Goal: Find specific page/section: Find specific page/section

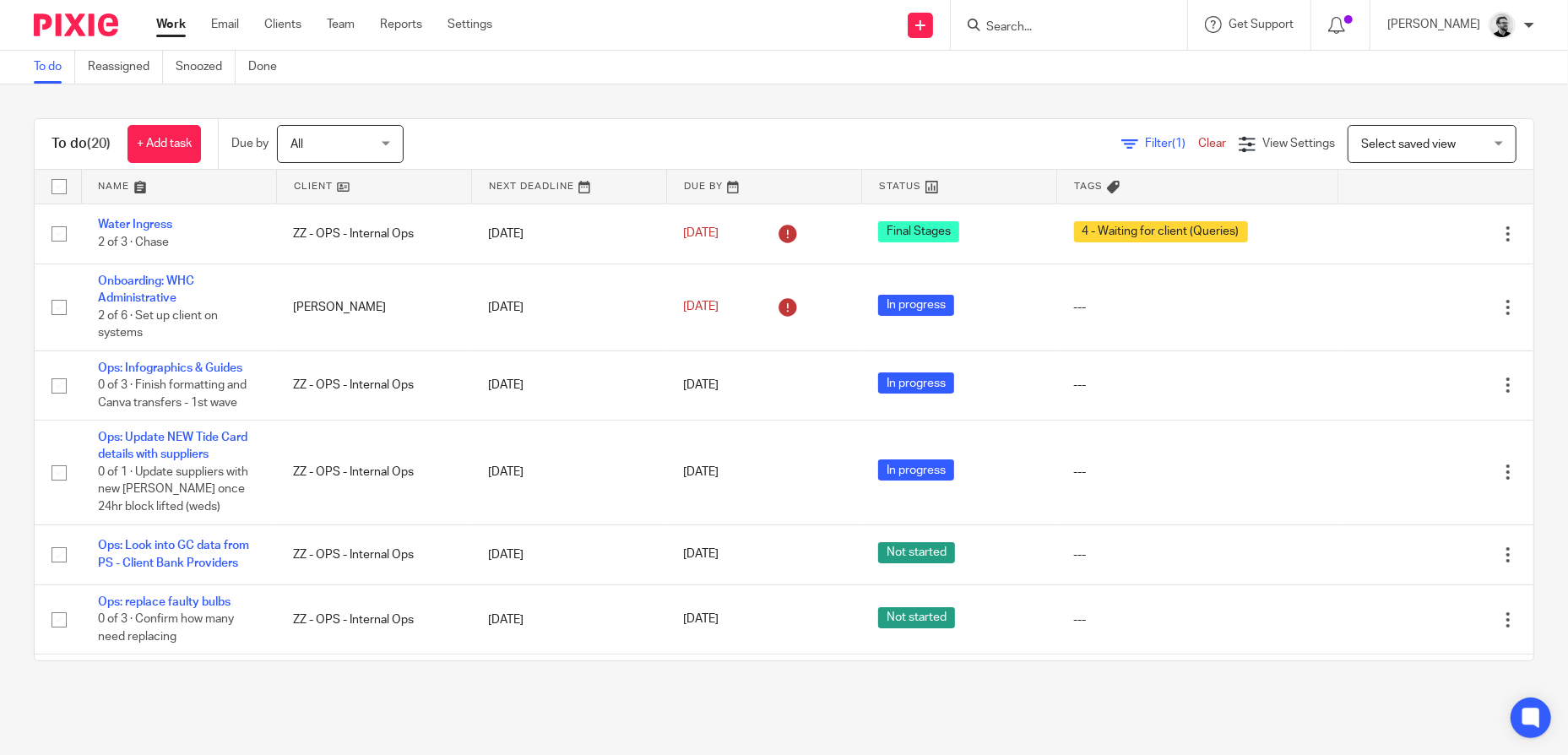
click at [1075, 33] on input "Search" at bounding box center [1061, 27] width 152 height 15
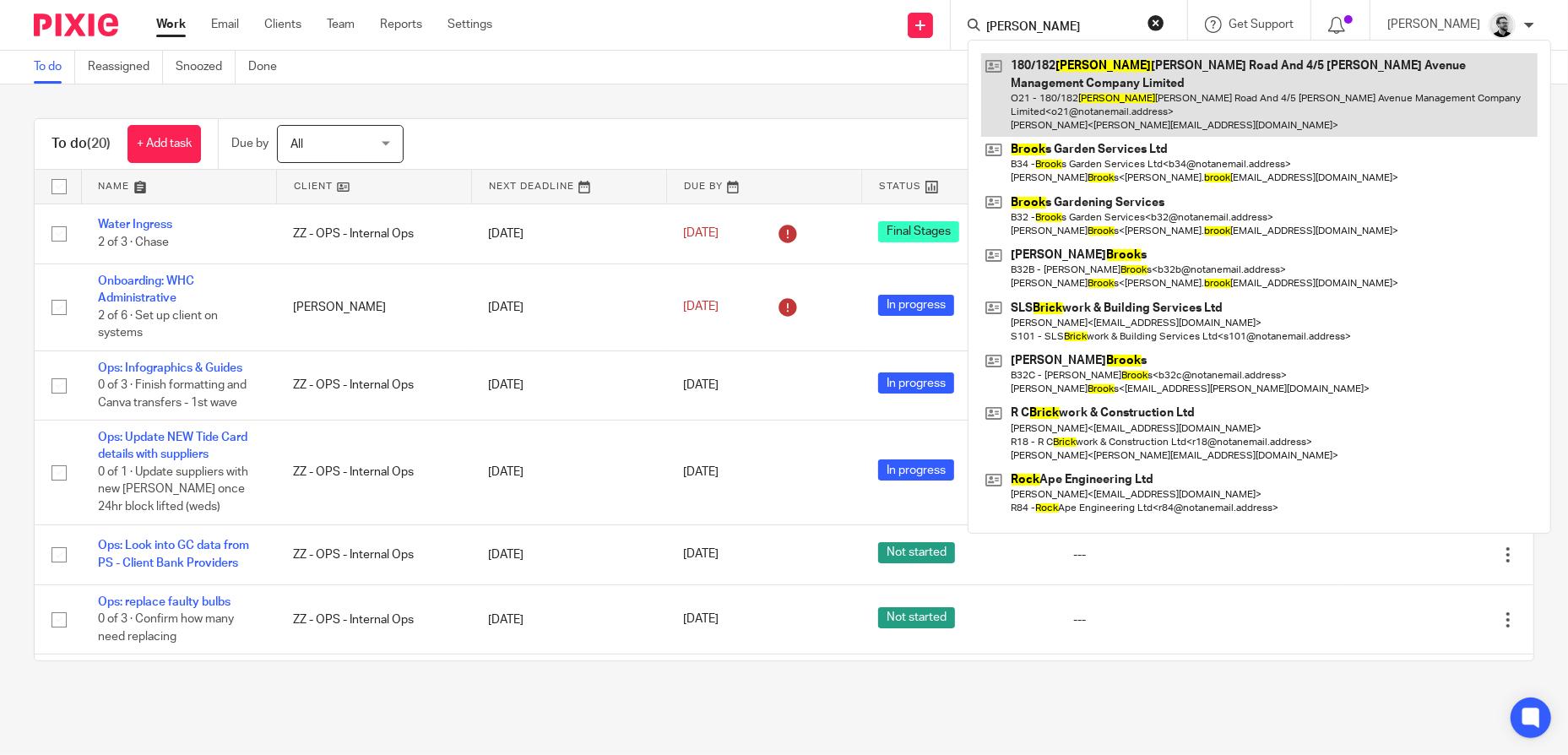
type input "[PERSON_NAME]"
click at [1122, 71] on link at bounding box center [1259, 95] width 556 height 83
